Goal: Task Accomplishment & Management: Use online tool/utility

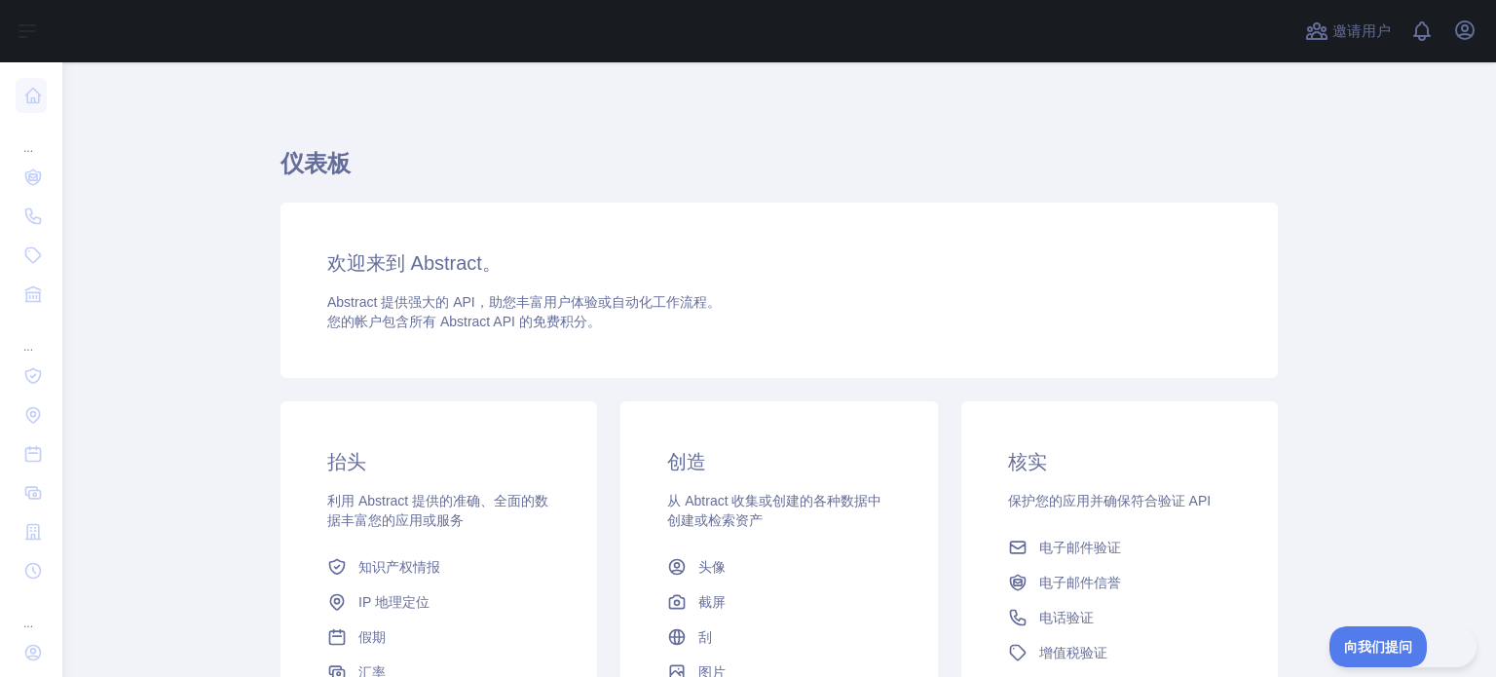
click at [1074, 127] on div "仪表板 欢迎来到 Abstract。 Abstract 提供强大的 API，助您丰富用户体验或自动化工作流程。 您的帐户包含 所有 Abstract API …" at bounding box center [779, 471] width 997 height 725
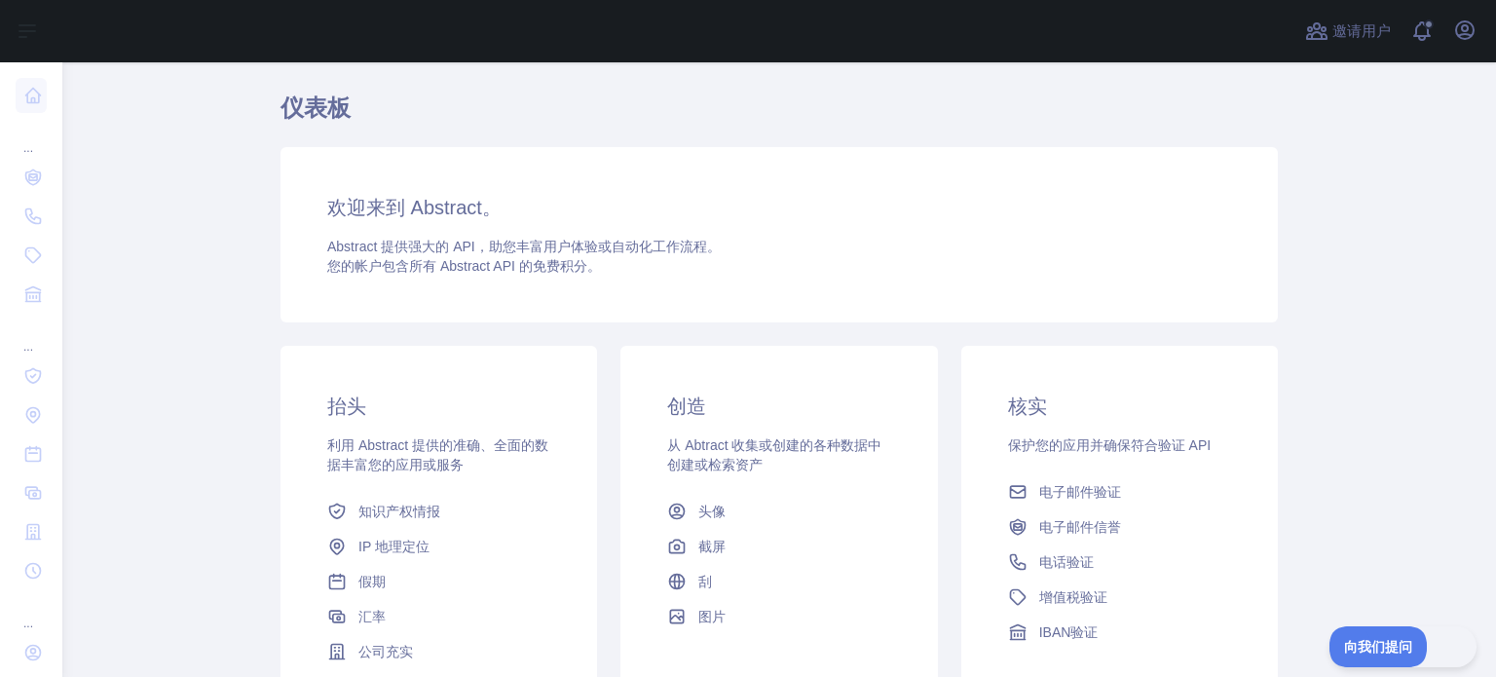
scroll to position [273, 0]
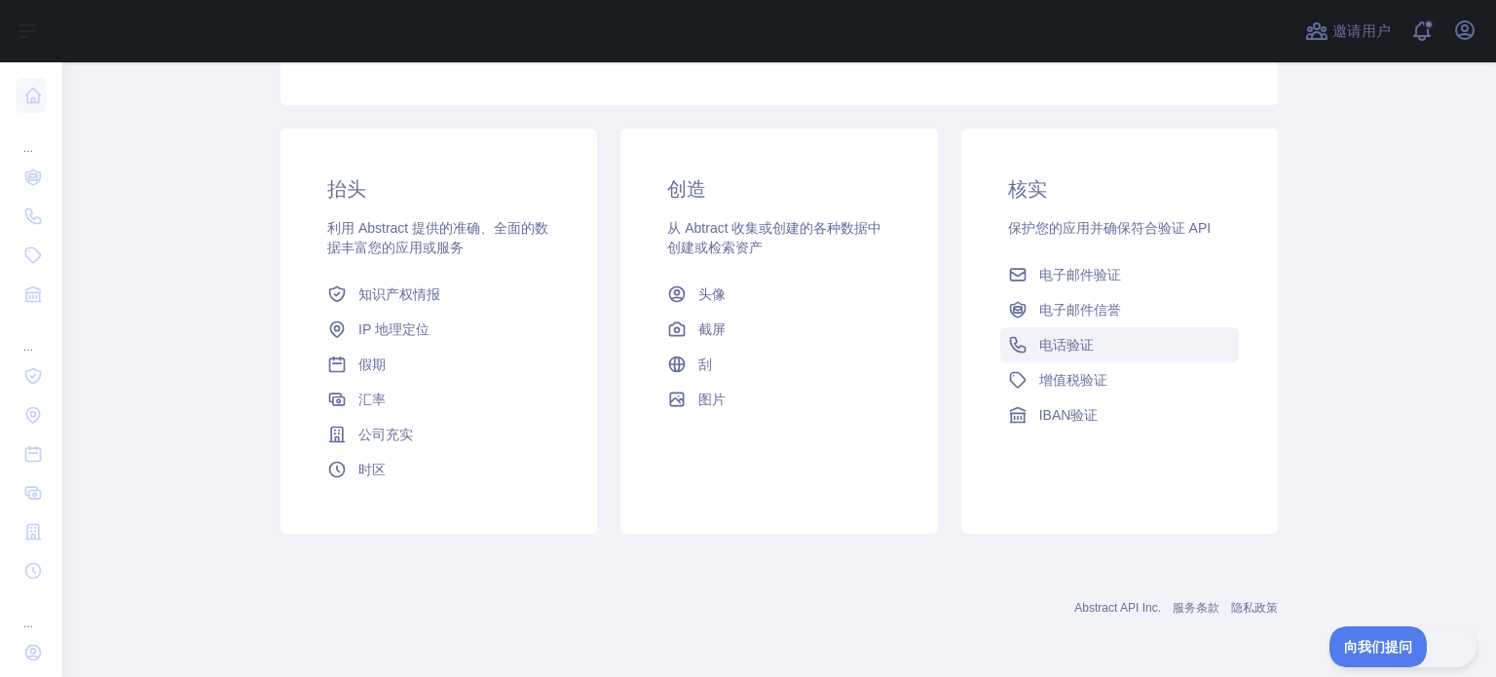
click at [1052, 346] on font "电话验证" at bounding box center [1066, 345] width 55 height 16
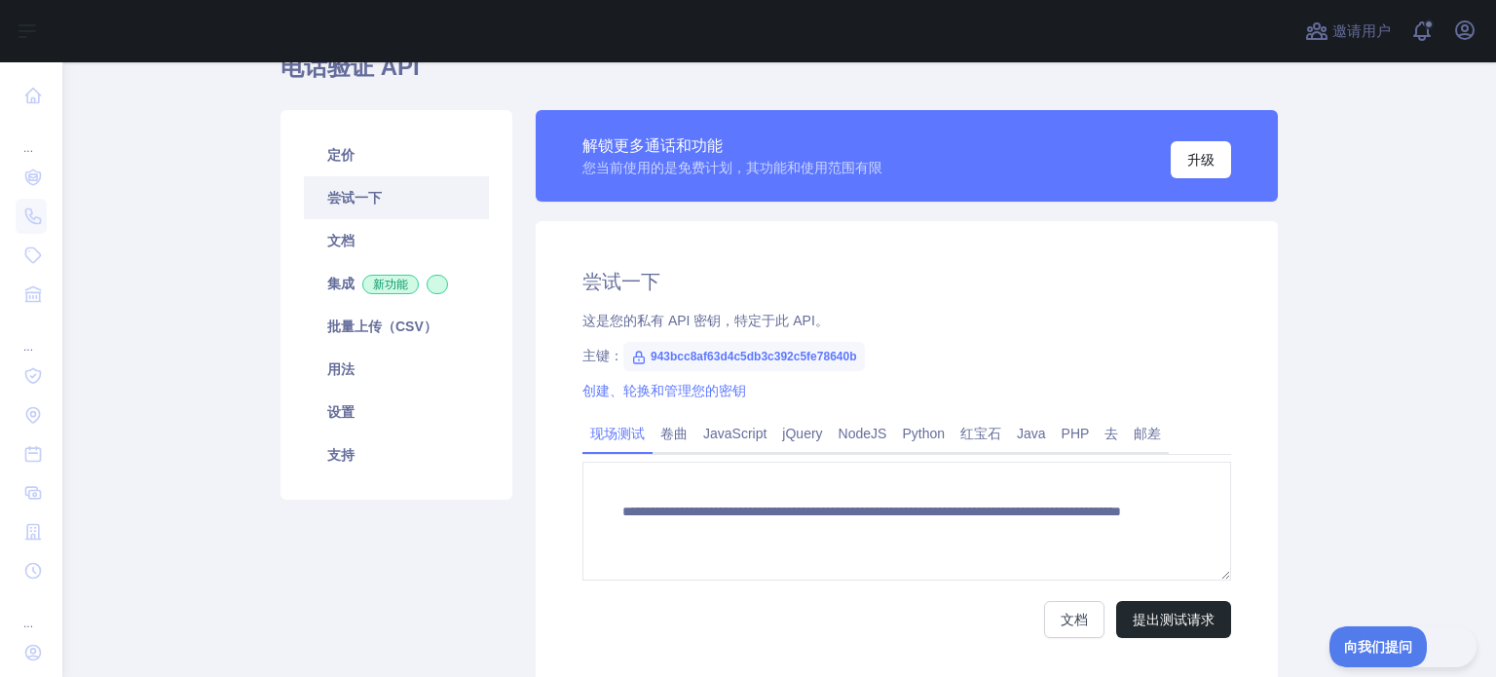
scroll to position [52, 0]
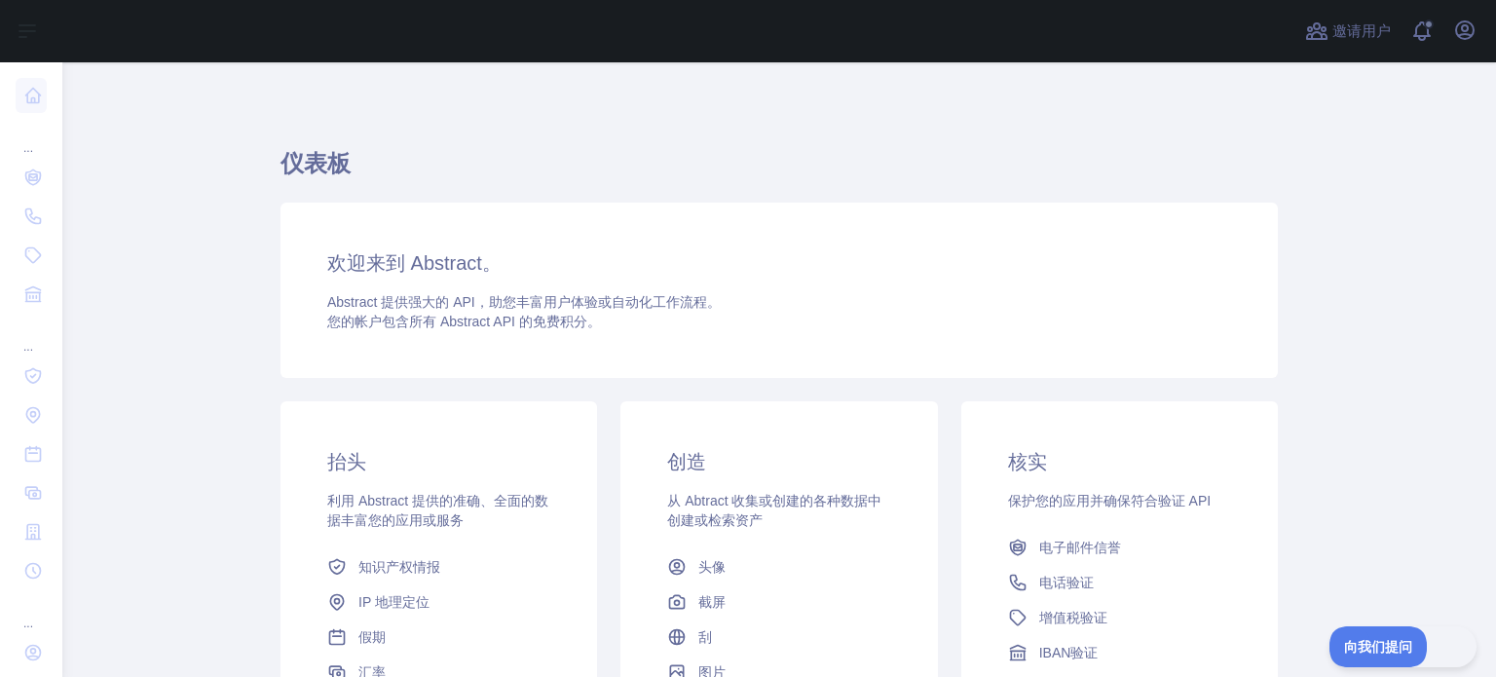
click at [325, 157] on font "仪表板" at bounding box center [316, 163] width 70 height 26
click at [422, 256] on font "欢迎来到 Abstract。" at bounding box center [414, 262] width 174 height 21
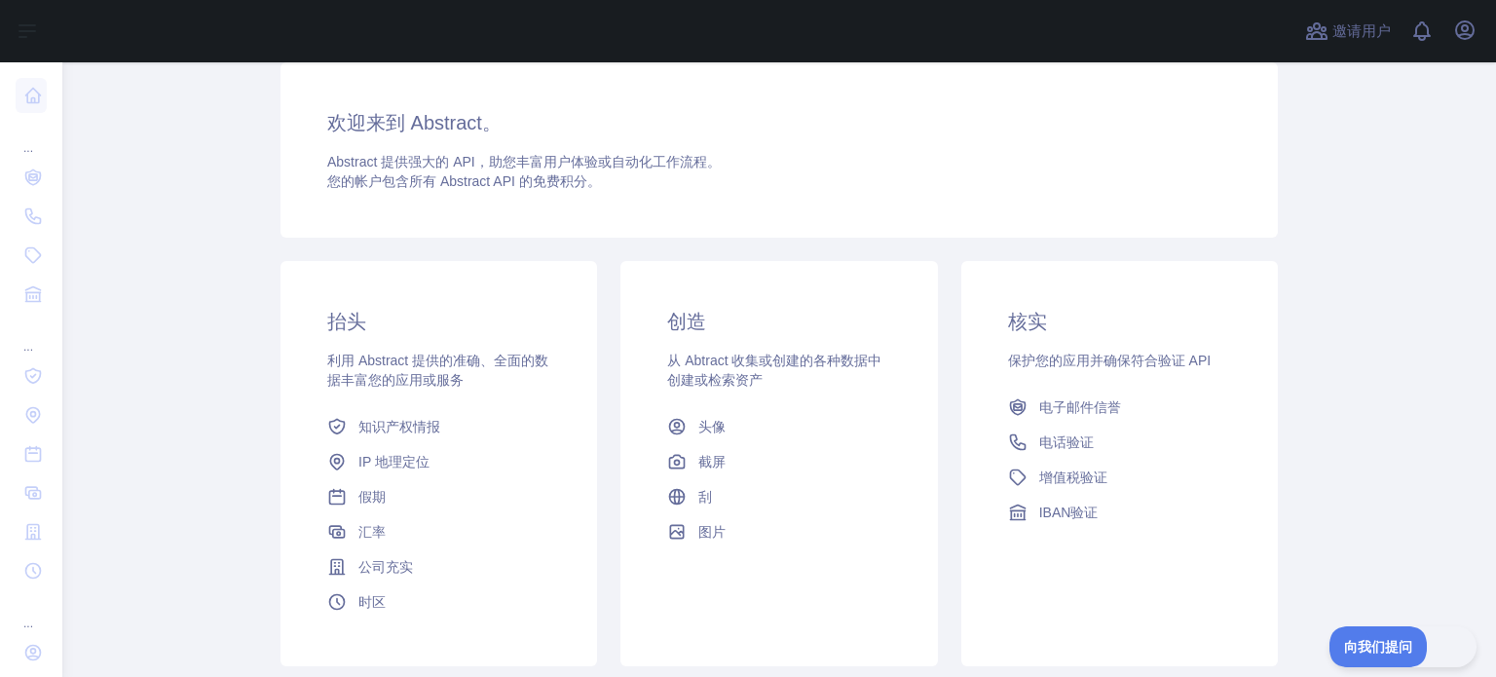
scroll to position [273, 0]
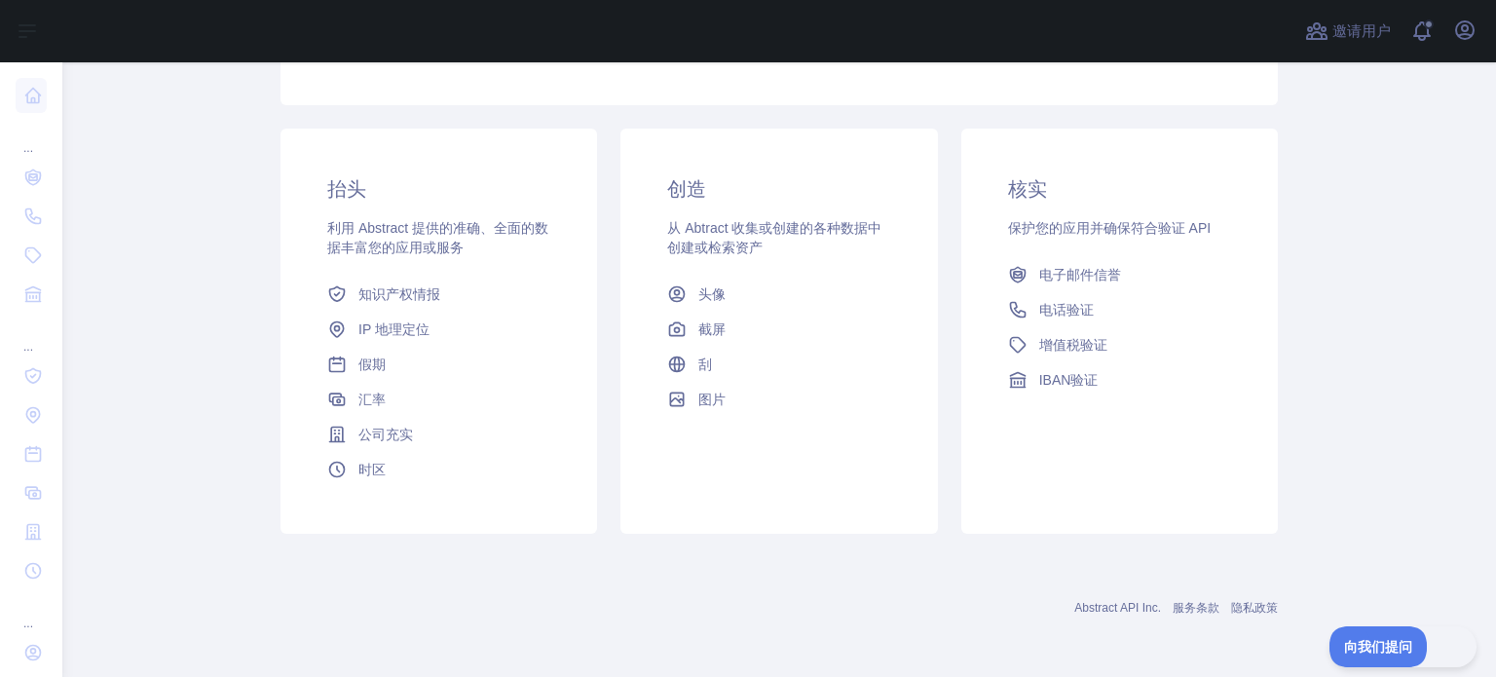
click at [1355, 668] on main "仪表板 欢迎来到 Abstract。 Abstract 提供强大的 API，助您丰富用户体验或自动化工作流程。 您的帐户包含 所有 Abstract API …" at bounding box center [779, 369] width 1434 height 615
click at [1349, 641] on font "向我们提问" at bounding box center [1368, 644] width 68 height 16
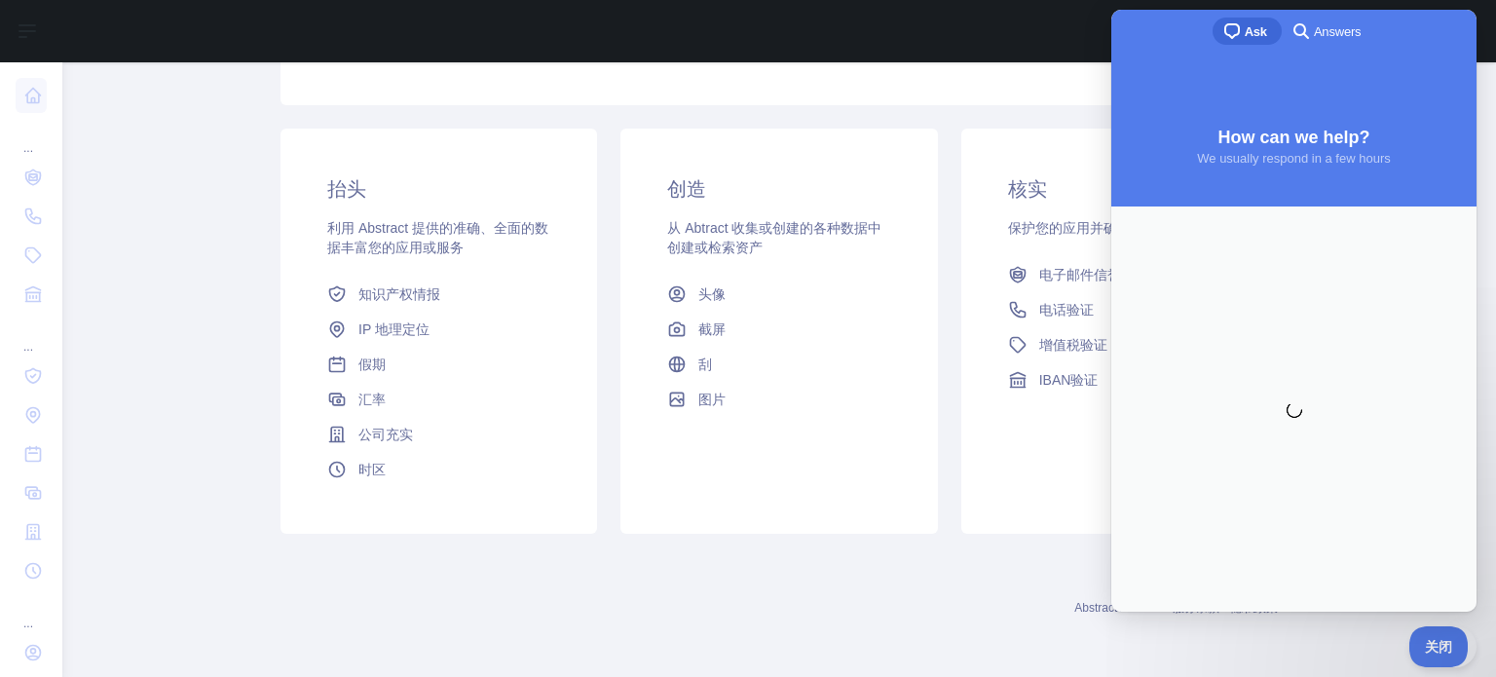
scroll to position [0, 0]
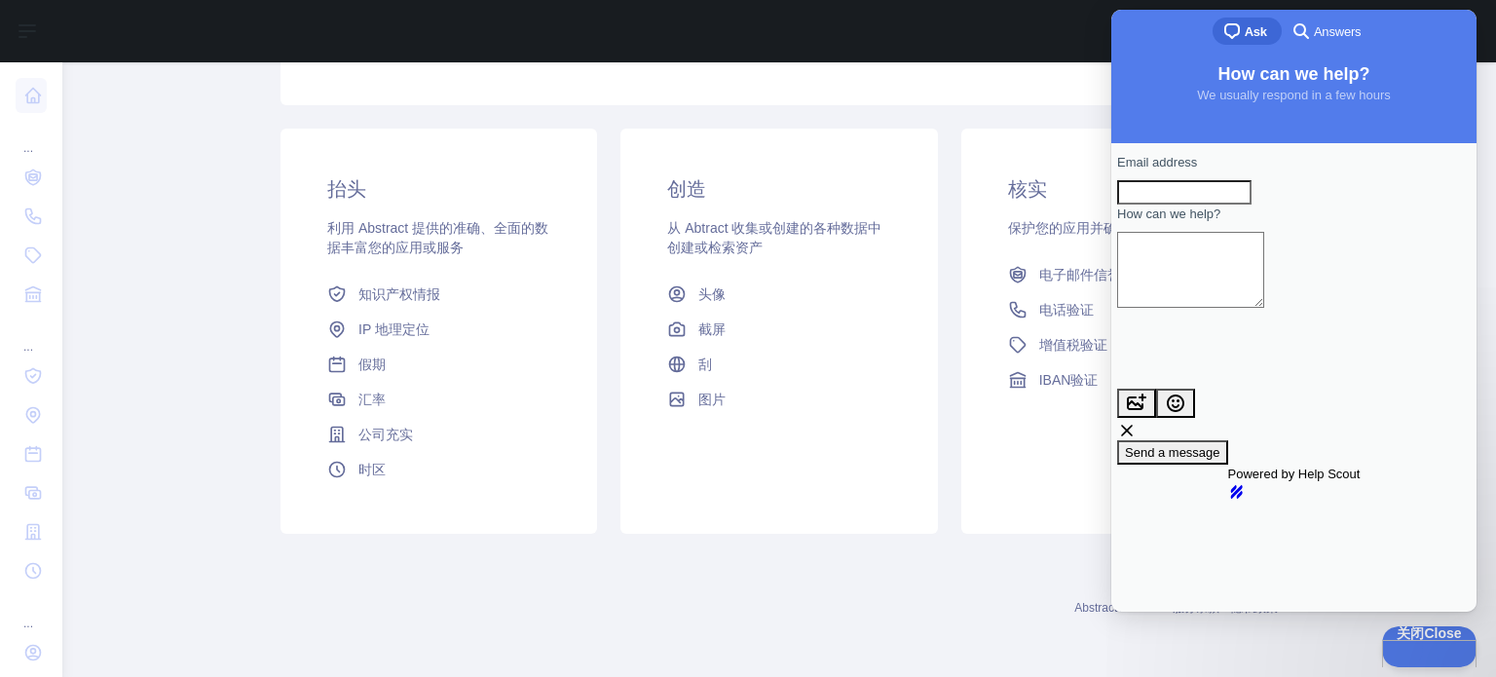
click at [908, 431] on div "创造 从 Abtract 收集或创建的各种数据中创建或检索资产 头像 截屏 刮 图片" at bounding box center [778, 296] width 317 height 335
click at [1161, 45] on div "chat-square Ask search-medium Answers" at bounding box center [1293, 33] width 365 height 47
drag, startPoint x: 1206, startPoint y: 599, endPoint x: 1218, endPoint y: 470, distance: 129.2
click at [1218, 473] on div "Email address How can we help? image-plus emoji cross-large Send a message Powe…" at bounding box center [1293, 377] width 365 height 468
click at [746, 514] on div "创造 从 Abtract 收集或创建的各种数据中创建或检索资产 头像 截屏 刮 图片" at bounding box center [778, 331] width 317 height 405
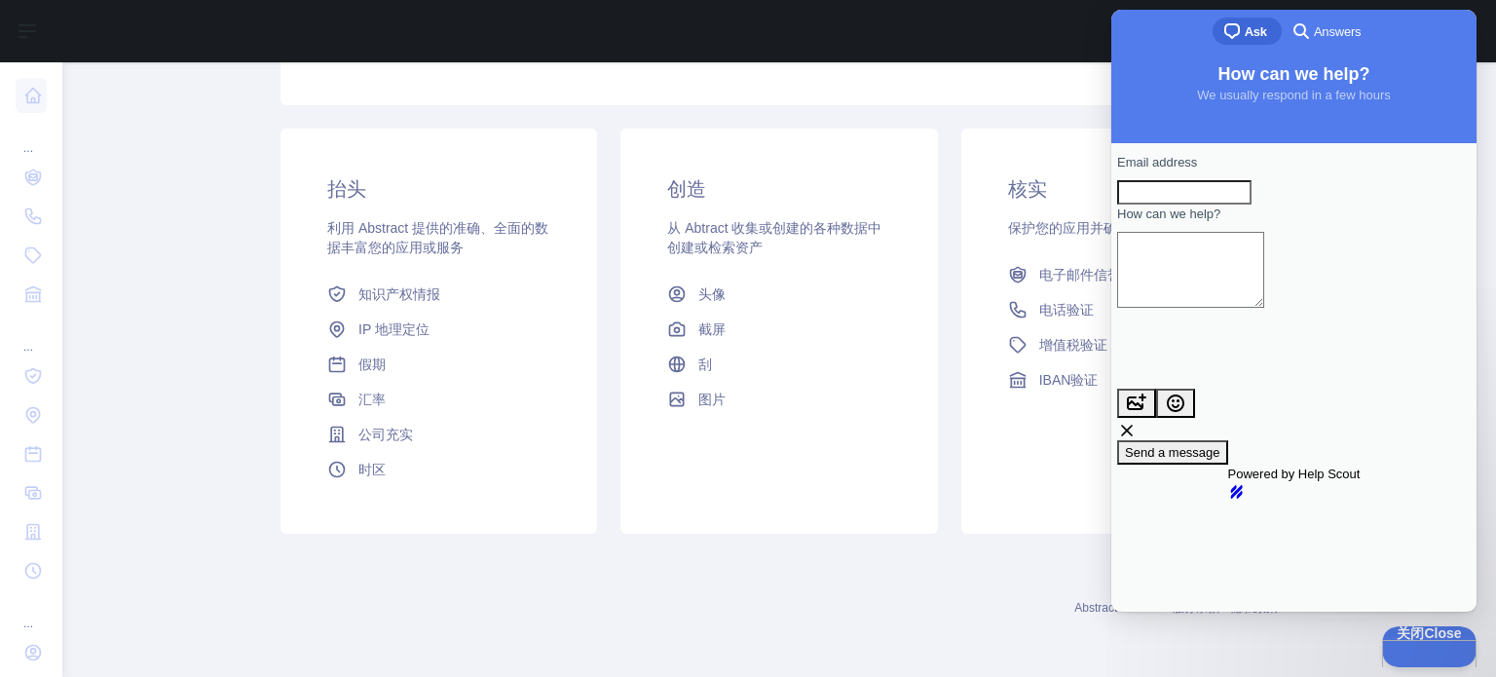
click at [746, 513] on div "创造 从 Abtract 收集或创建的各种数据中创建或检索资产 头像 截屏 刮 图片" at bounding box center [778, 331] width 317 height 405
click at [1453, 17] on div "chat-square Ask search-medium Answers" at bounding box center [1293, 33] width 365 height 47
click at [1308, 19] on span "search-medium" at bounding box center [1301, 30] width 23 height 23
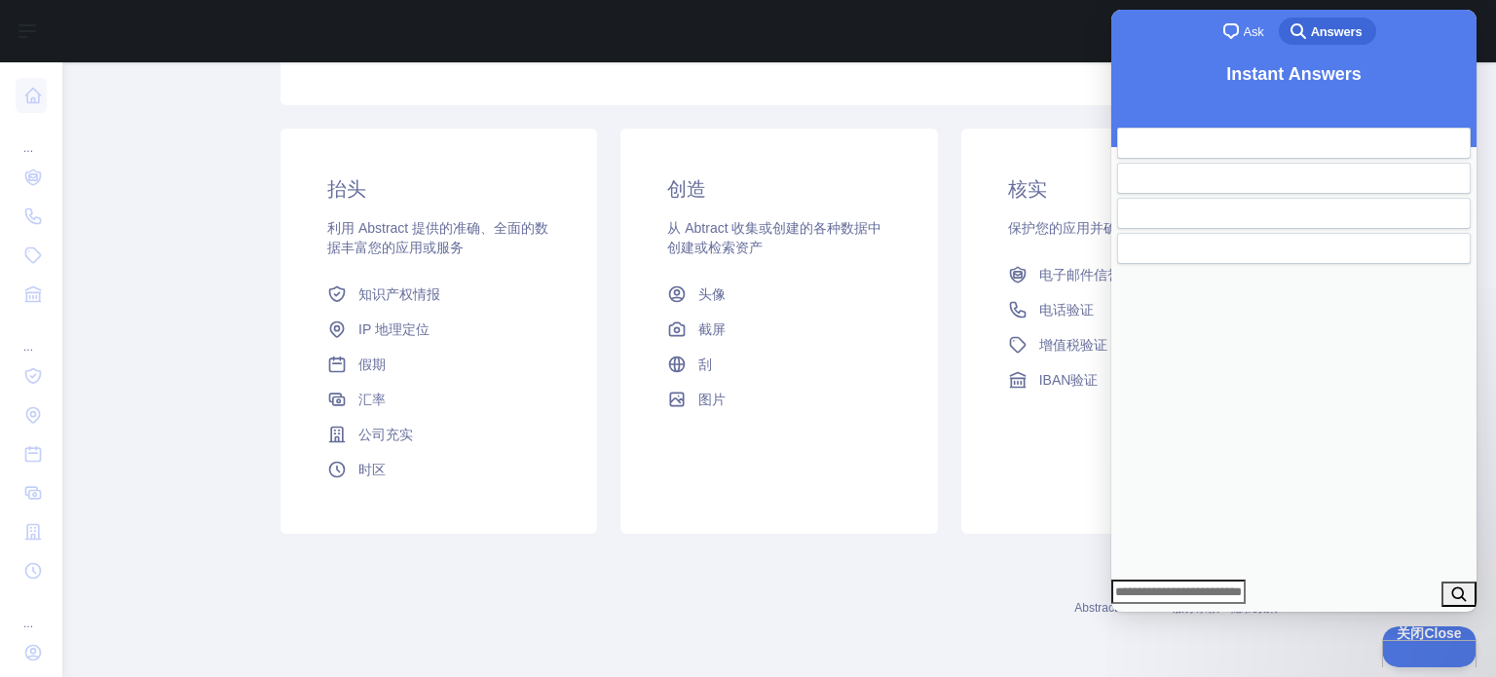
click at [803, 478] on div "创造 从 Abtract 收集或创建的各种数据中创建或检索资产 头像 截屏 刮 图片" at bounding box center [778, 331] width 317 height 405
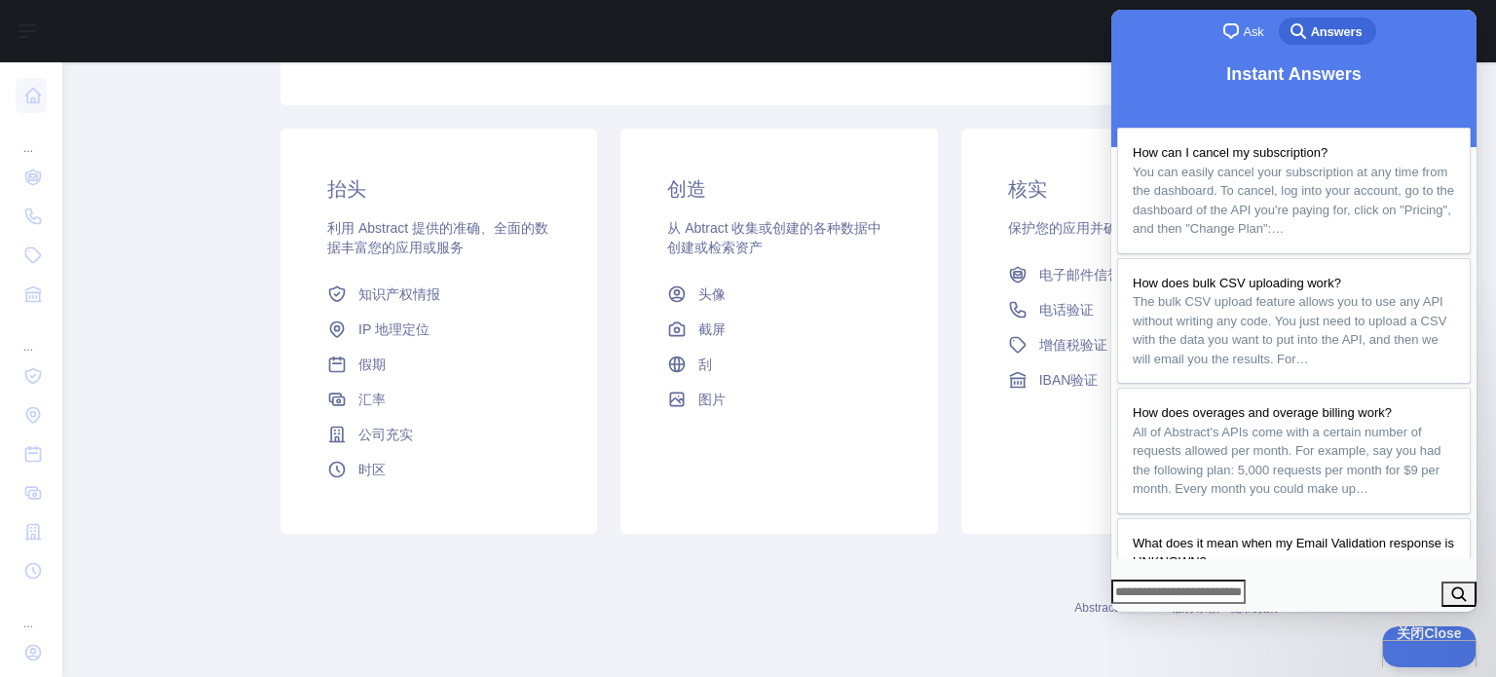
click at [812, 592] on div "Abstract API Inc. 服务条款 隐私政策" at bounding box center [779, 596] width 997 height 70
click at [685, 581] on div "Abstract API Inc. 服务条款 隐私政策" at bounding box center [779, 596] width 997 height 70
click at [1025, 187] on font "核实" at bounding box center [1027, 188] width 39 height 21
click at [1072, 246] on div "核实 保护您的应用并确保符合验证 API 电子邮件信誉 电话验证 增值税验证 IBAN验证" at bounding box center [1119, 287] width 317 height 316
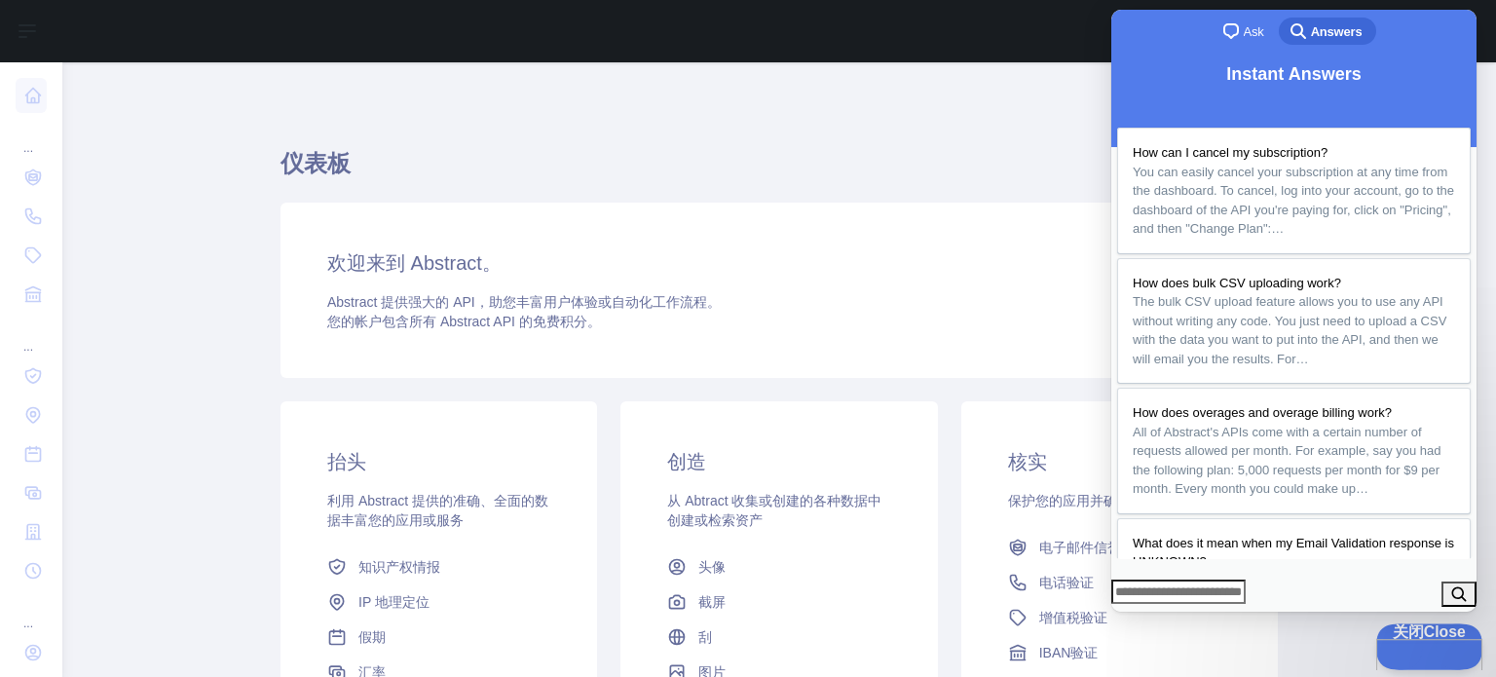
click at [1422, 637] on span "关闭 Close" at bounding box center [1422, 630] width 94 height 14
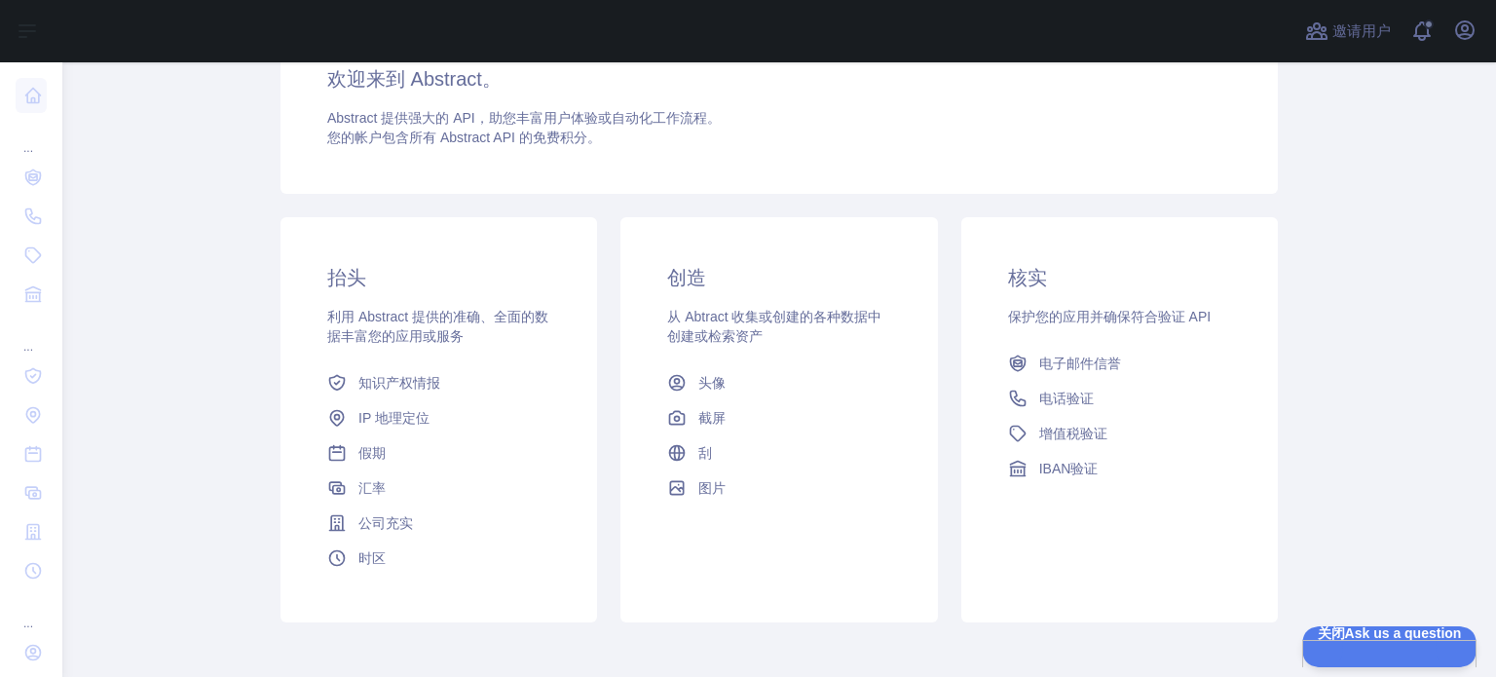
scroll to position [195, 0]
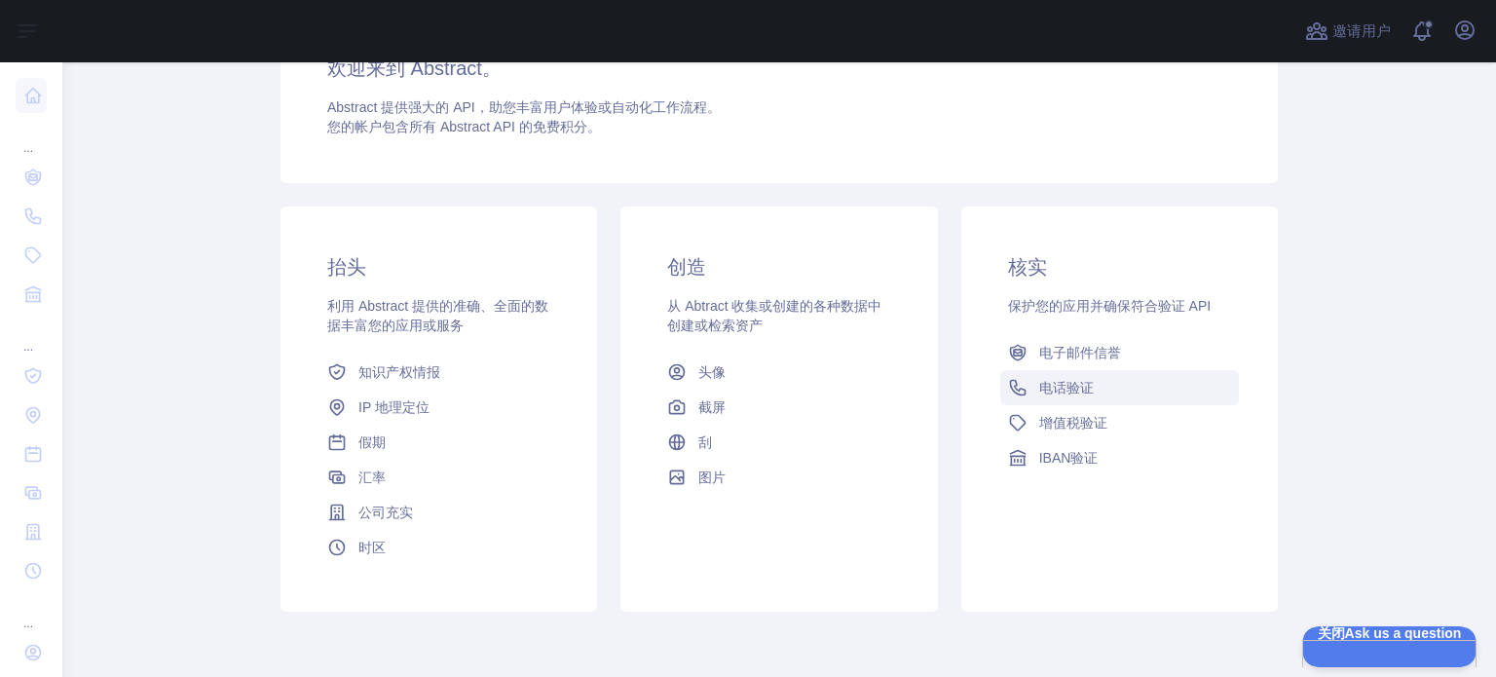
click at [1068, 391] on font "电话验证" at bounding box center [1066, 388] width 55 height 16
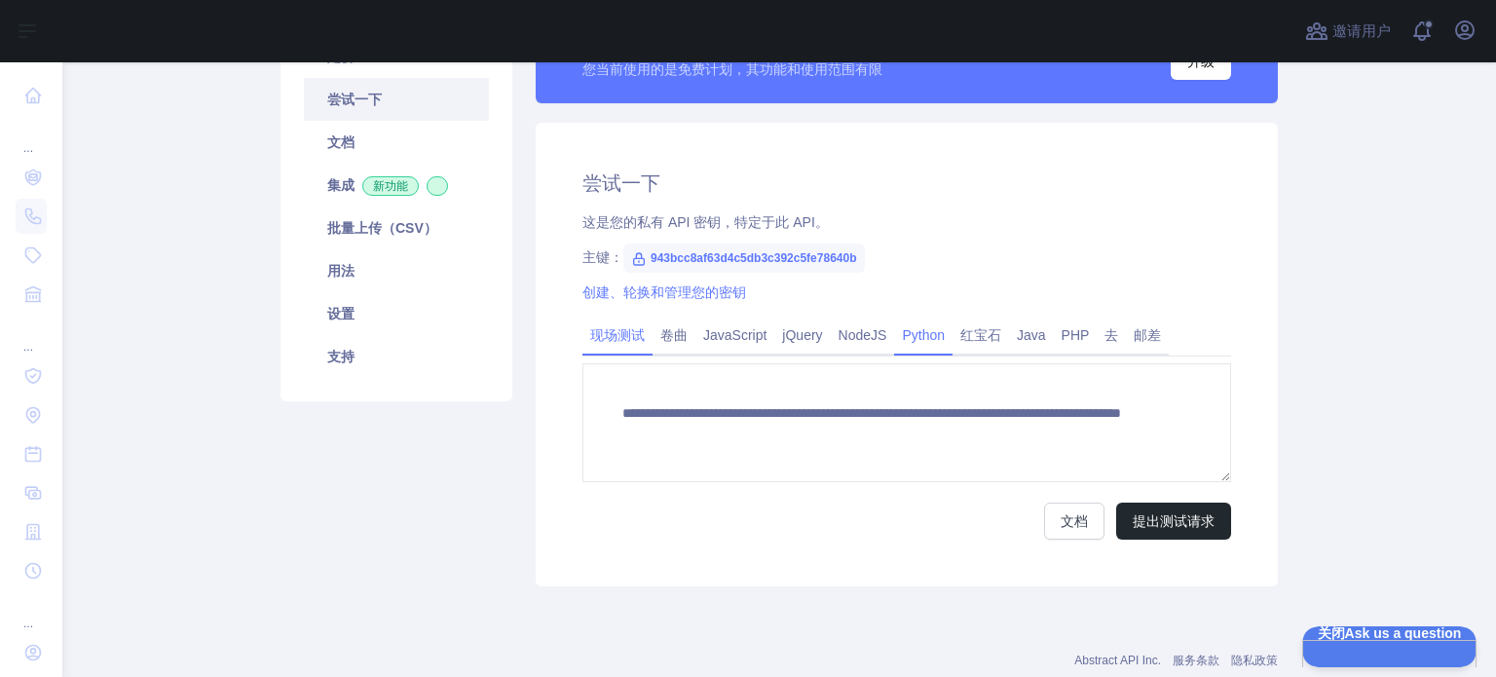
click at [910, 330] on font "Python" at bounding box center [923, 335] width 43 height 16
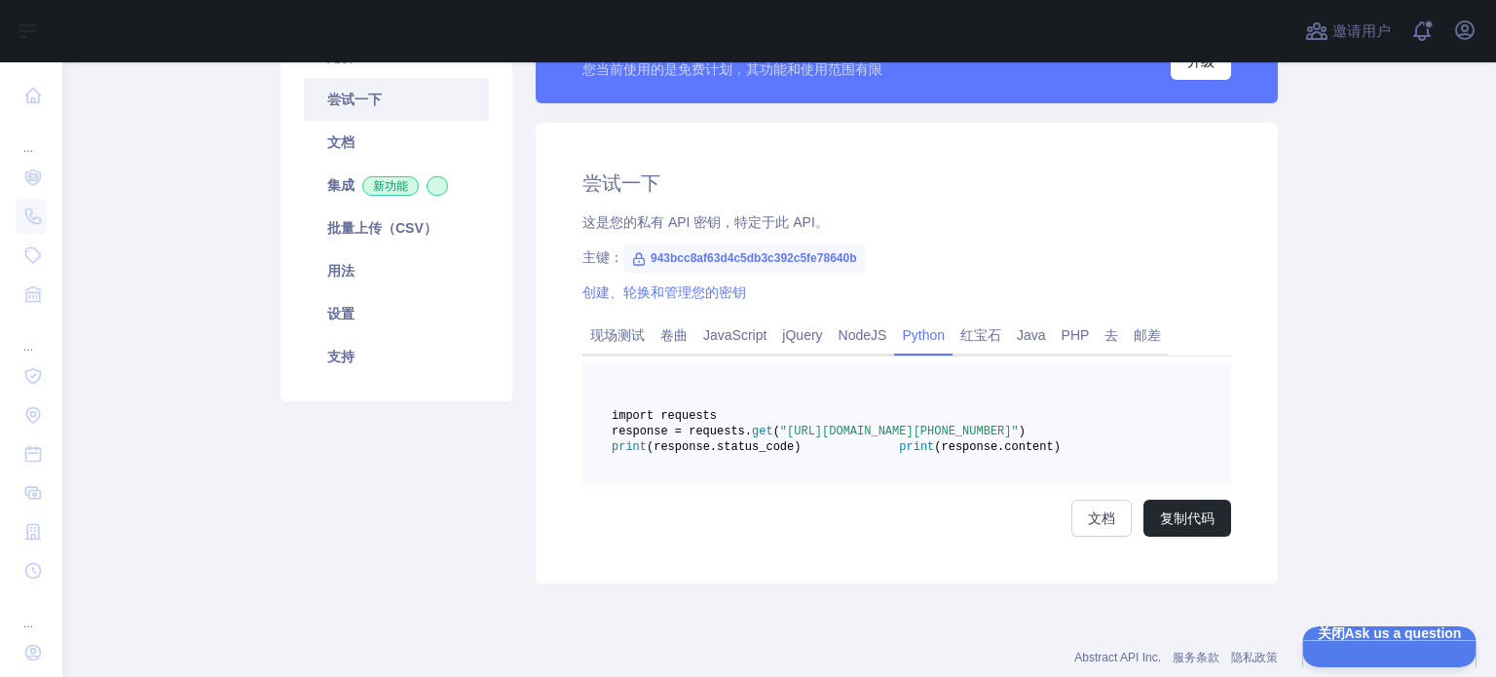
scroll to position [97, 0]
